Goal: Task Accomplishment & Management: Manage account settings

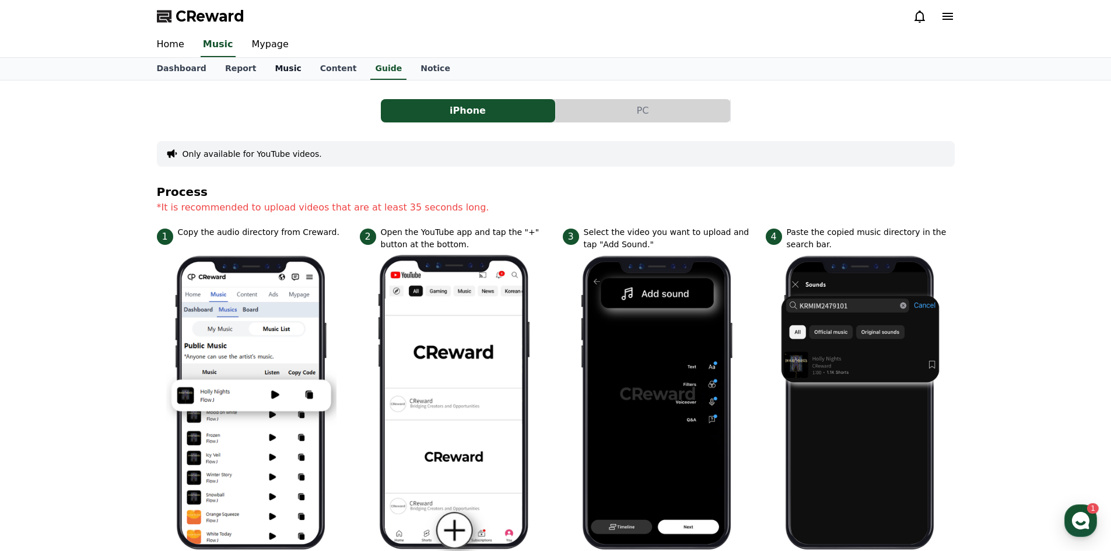
click at [265, 67] on link "Music" at bounding box center [287, 69] width 45 height 22
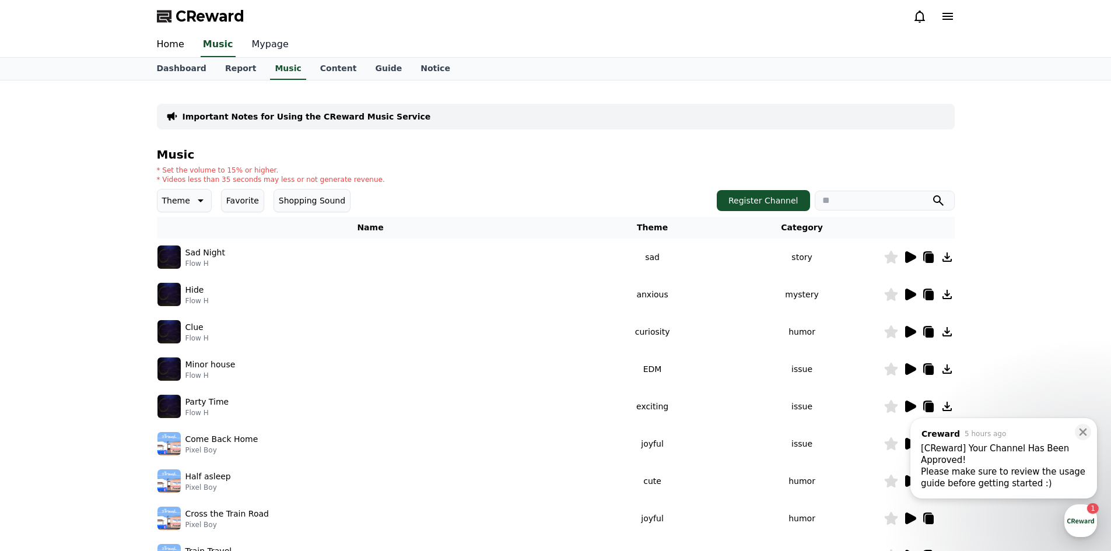
click at [262, 38] on link "Mypage" at bounding box center [270, 45] width 55 height 25
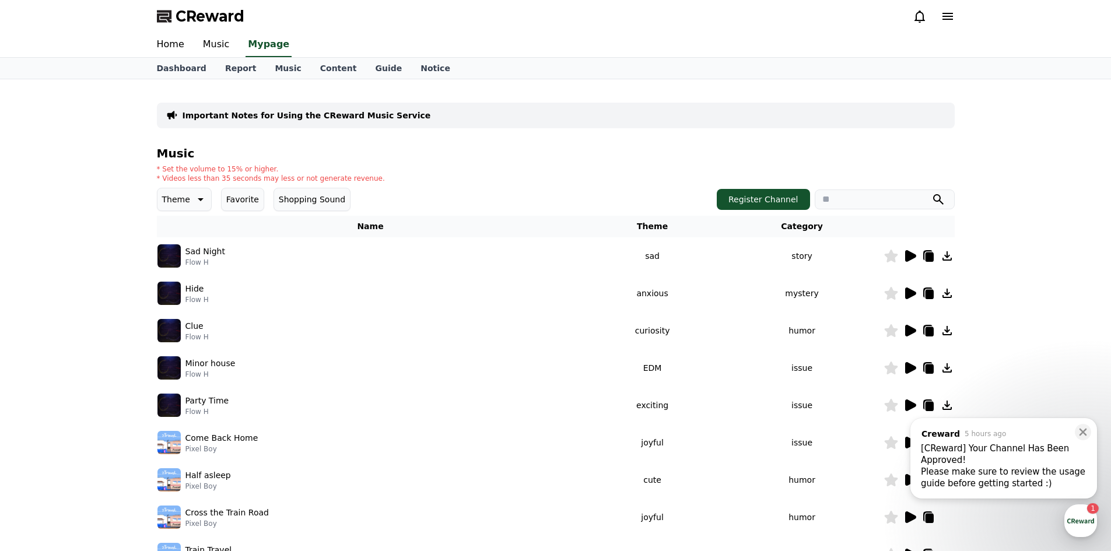
select select "**********"
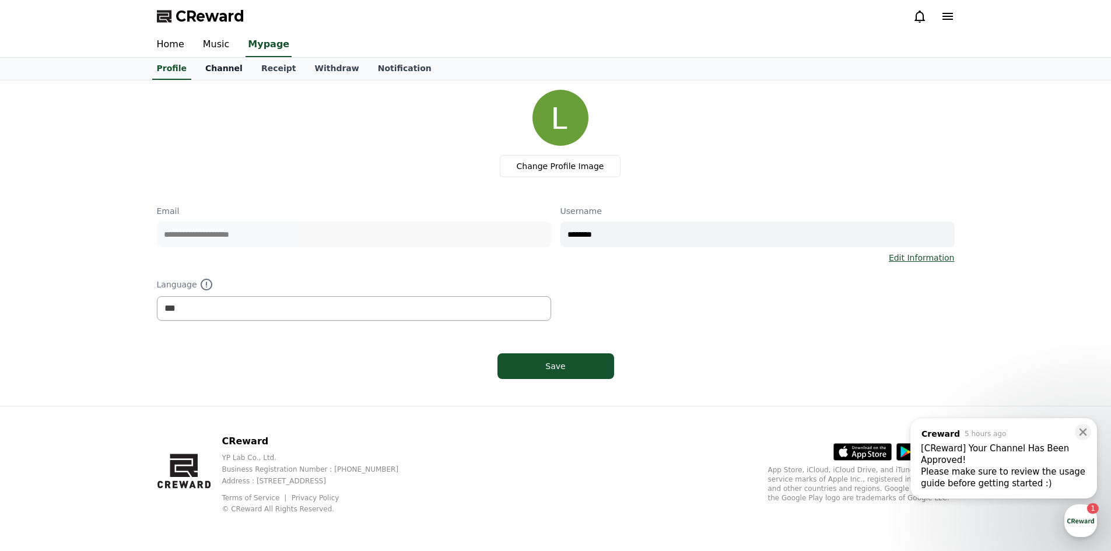
click at [221, 68] on link "Channel" at bounding box center [224, 69] width 56 height 22
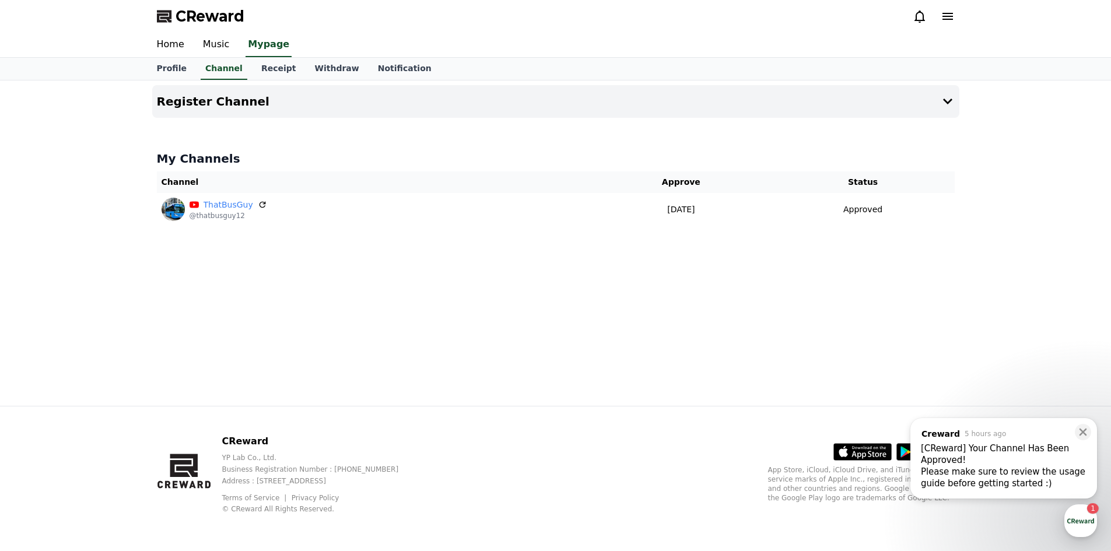
click at [1035, 476] on div "Please make sure to review the usage guide before getting started :) ​" at bounding box center [1004, 477] width 166 height 23
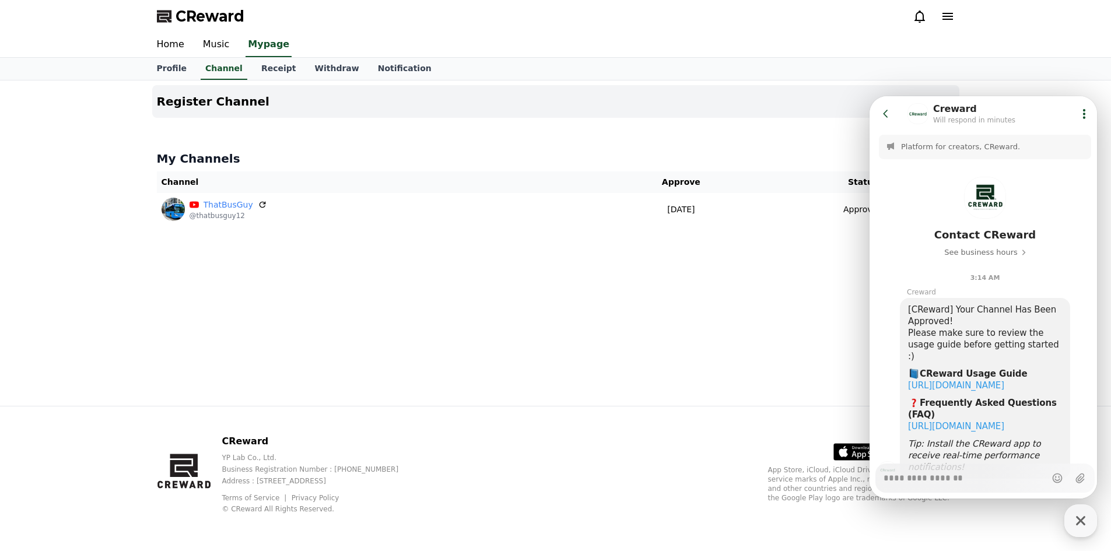
scroll to position [40, 0]
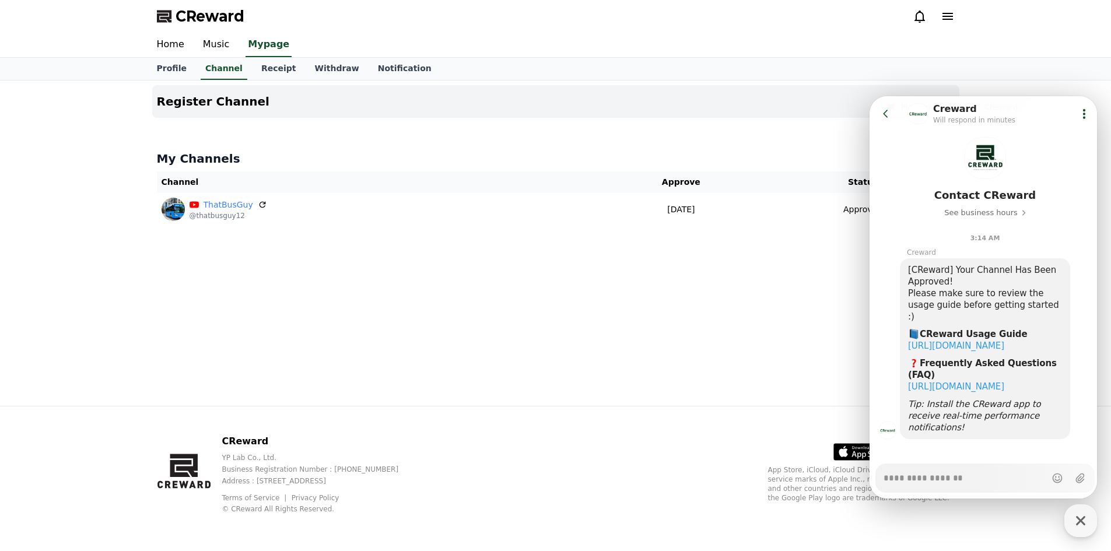
type textarea "*"
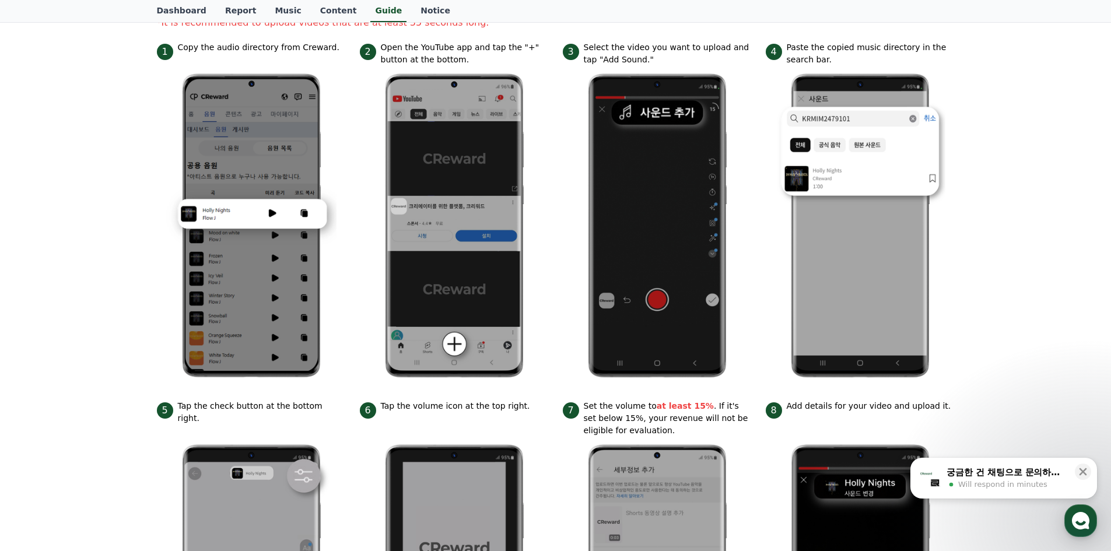
scroll to position [175, 0]
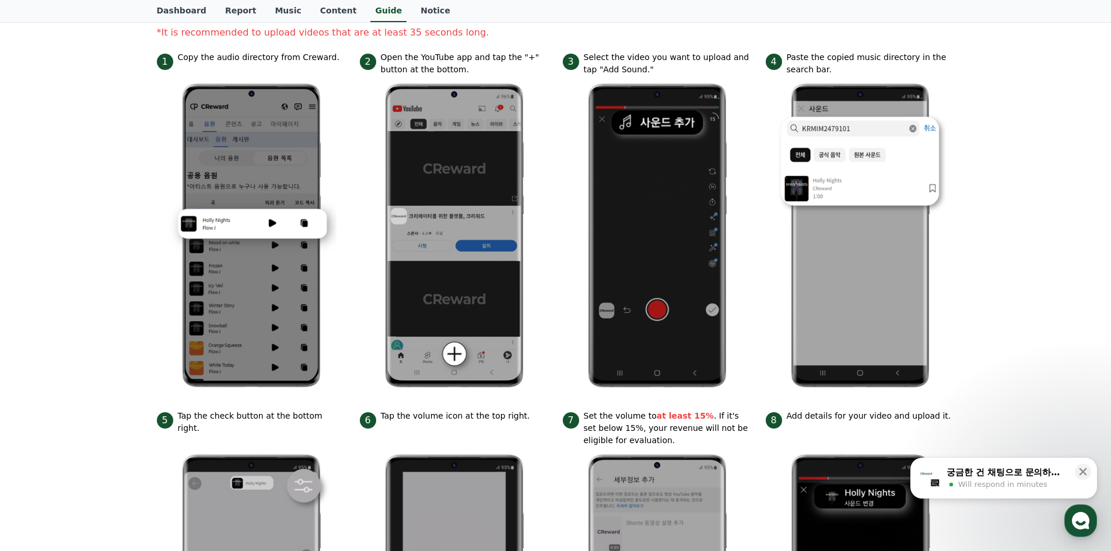
click at [854, 57] on p "Paste the copied music directory in the search bar." at bounding box center [871, 63] width 168 height 25
click at [837, 62] on p "Paste the copied music directory in the search bar." at bounding box center [871, 63] width 168 height 25
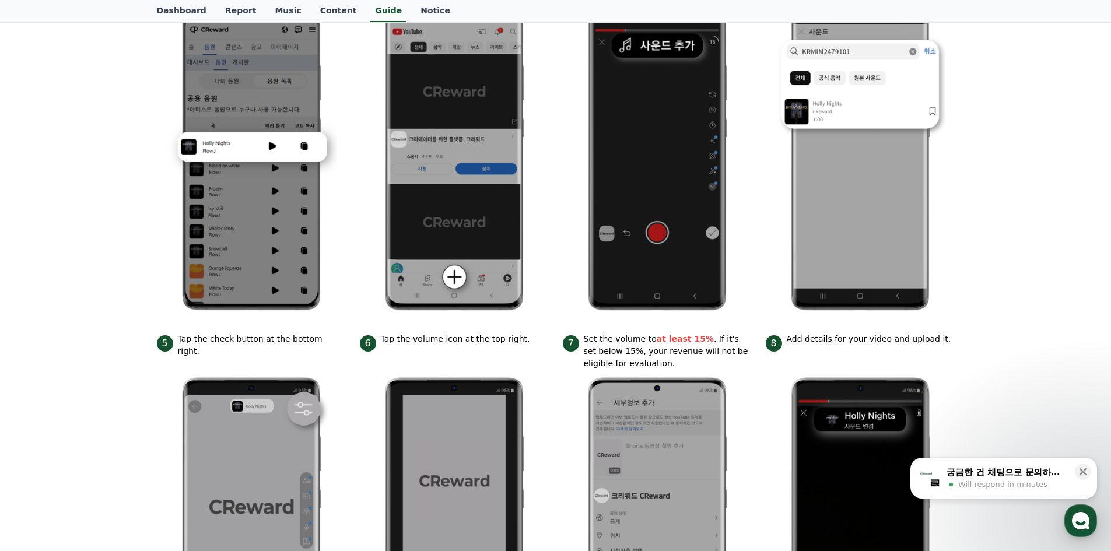
scroll to position [350, 0]
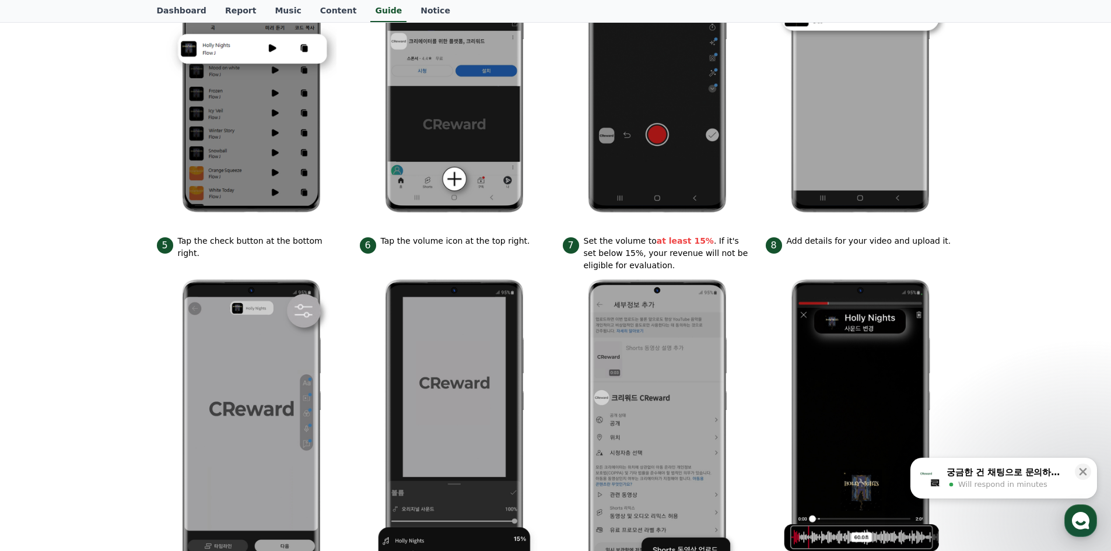
click at [330, 243] on div "5 Tap the check button at the bottom right." at bounding box center [251, 247] width 189 height 25
drag, startPoint x: 293, startPoint y: 246, endPoint x: 311, endPoint y: 243, distance: 17.7
click at [311, 243] on p "Tap the check button at the bottom right." at bounding box center [262, 247] width 168 height 25
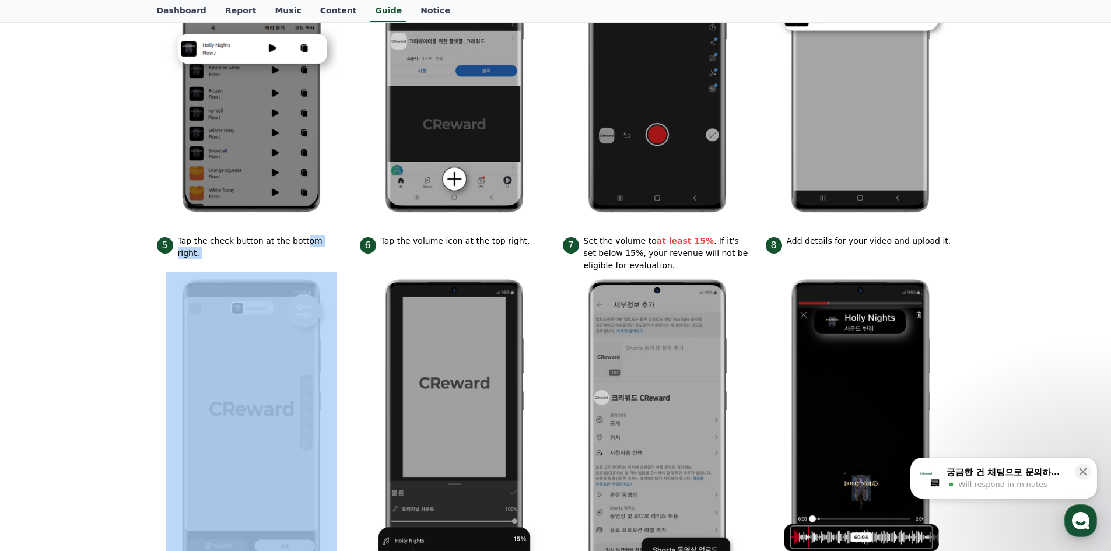
drag, startPoint x: 338, startPoint y: 238, endPoint x: 371, endPoint y: 239, distance: 33.3
click at [370, 239] on ul "1 Copy the audio directory from Creward. 2 Open the YouTube app and tap the "+"…" at bounding box center [556, 234] width 798 height 716
click at [370, 239] on span "6" at bounding box center [368, 245] width 16 height 16
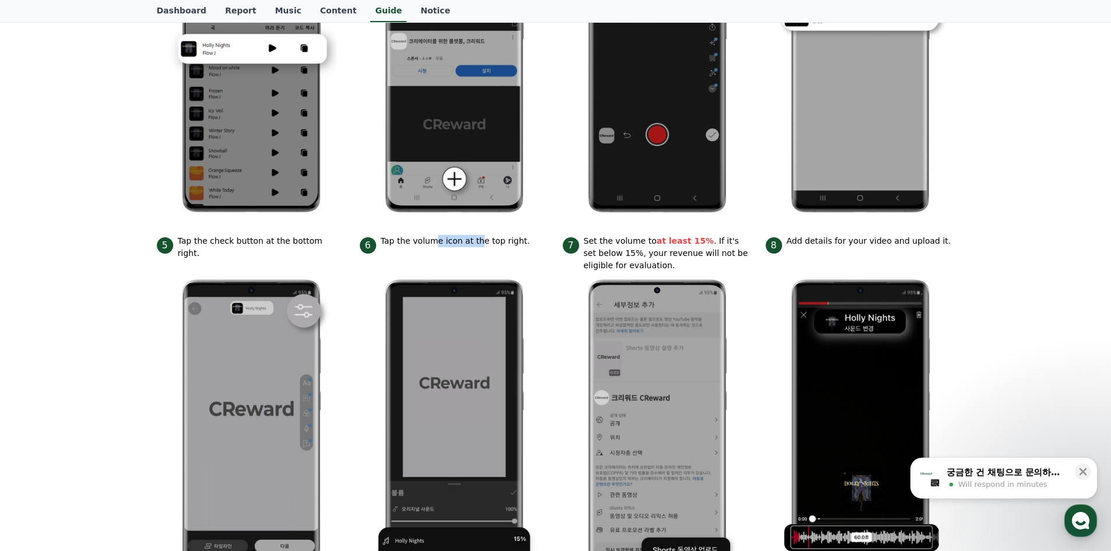
drag, startPoint x: 440, startPoint y: 247, endPoint x: 475, endPoint y: 248, distance: 34.4
click at [475, 248] on div "6 Tap the volume icon at the top right." at bounding box center [454, 244] width 189 height 19
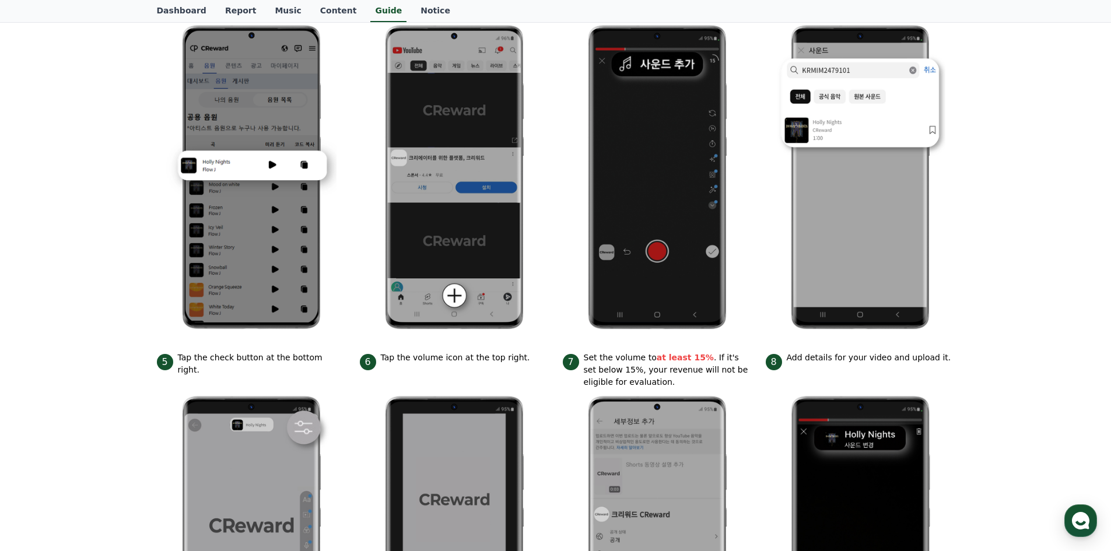
scroll to position [0, 0]
